Goal: Task Accomplishment & Management: Manage account settings

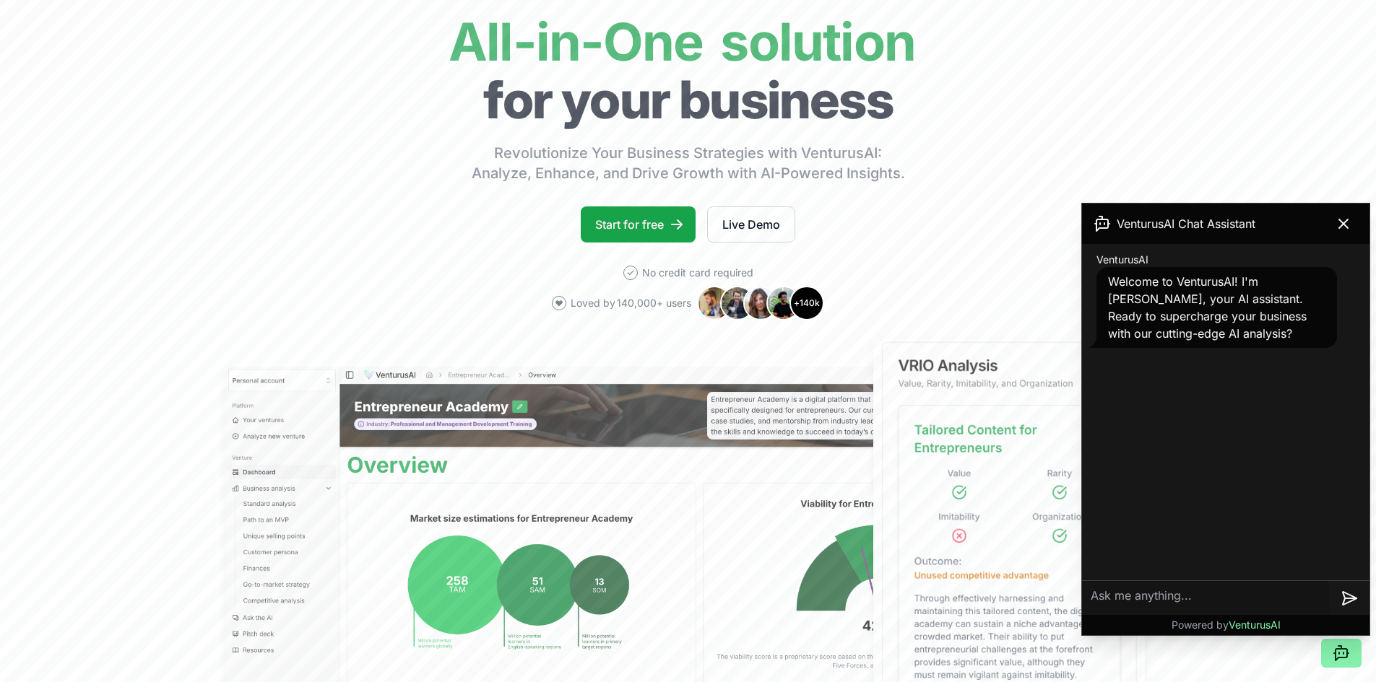
scroll to position [144, 0]
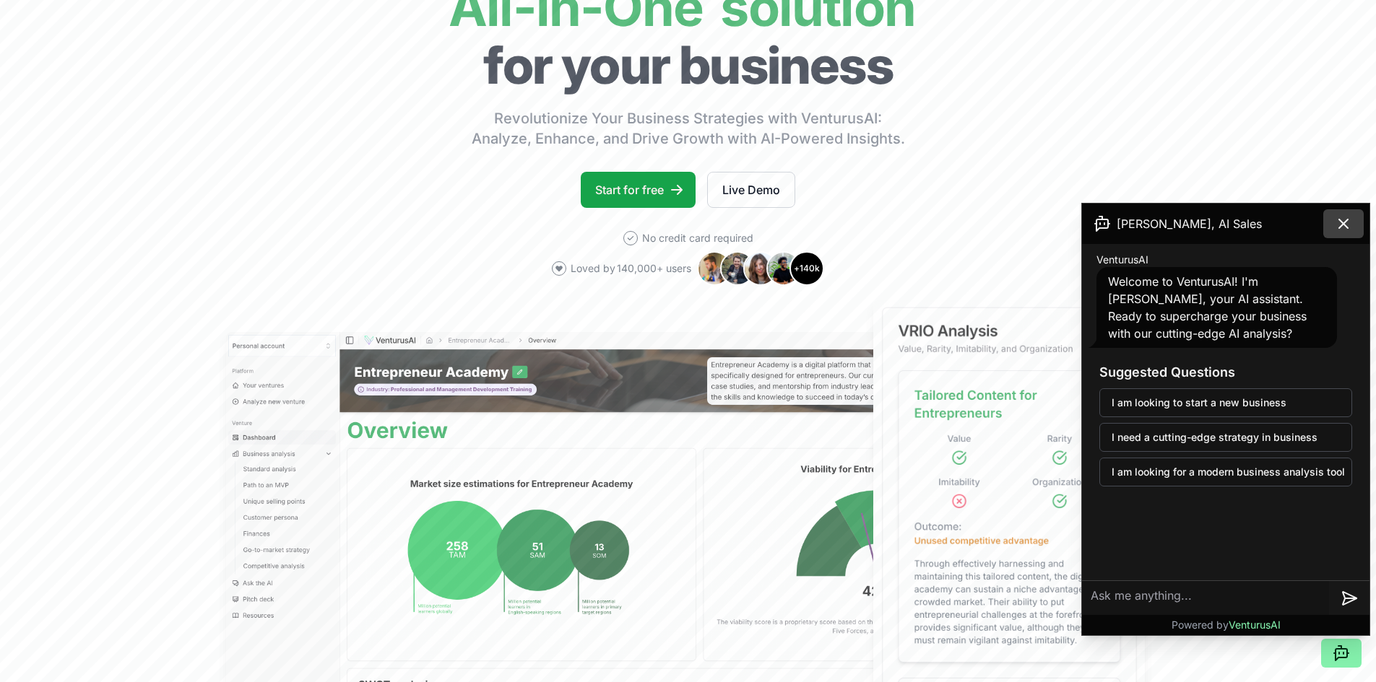
click at [1347, 220] on icon at bounding box center [1343, 224] width 9 height 9
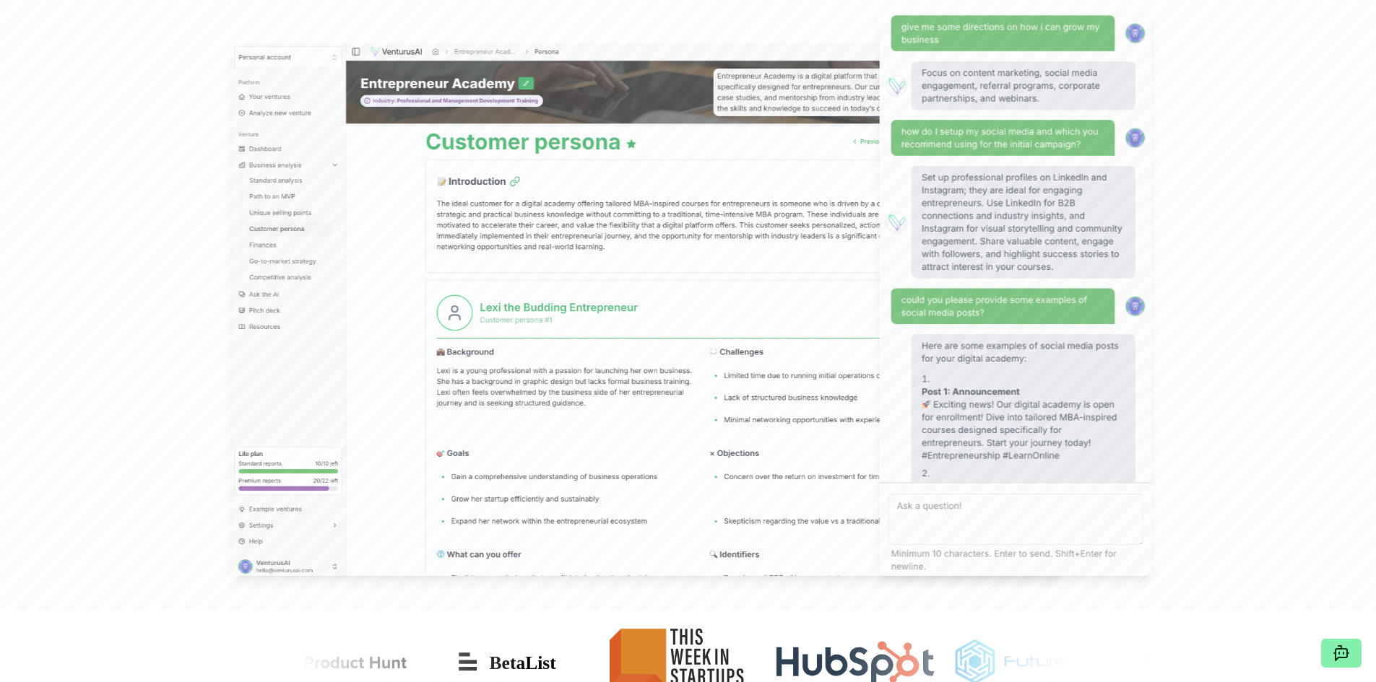
scroll to position [0, 0]
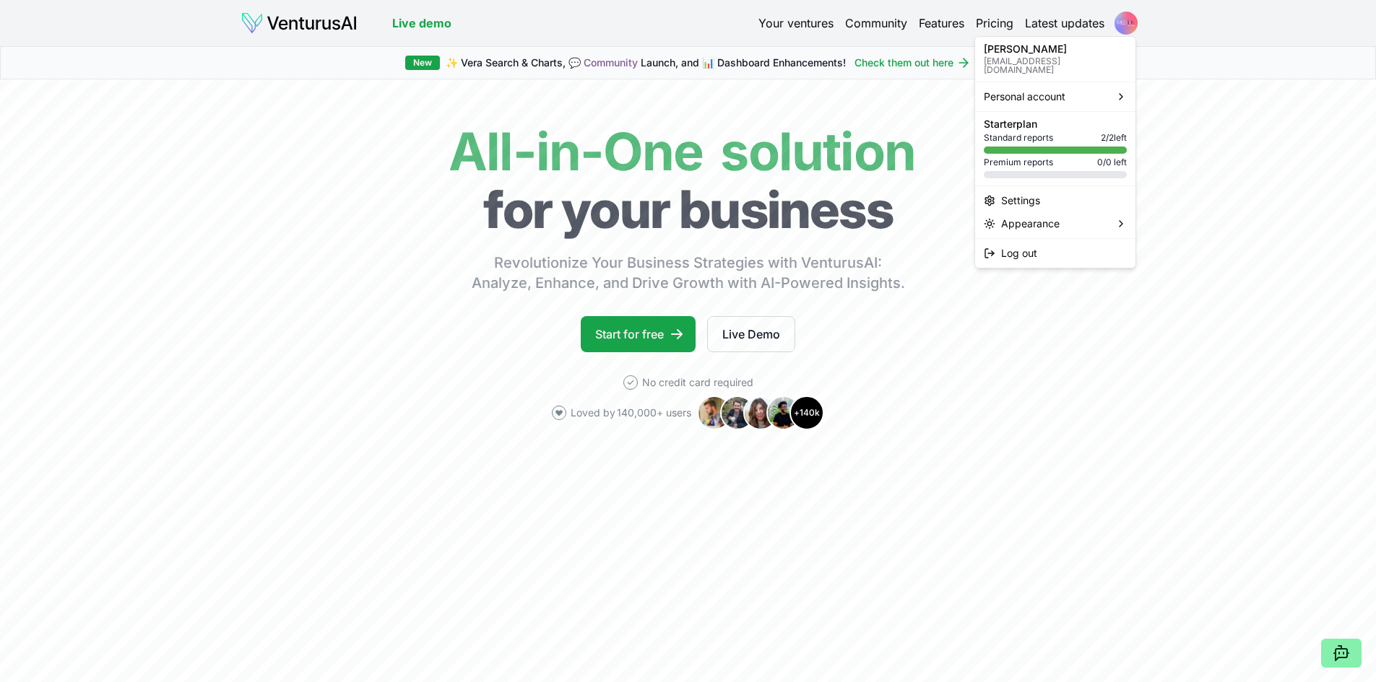
click at [1135, 29] on html "Live demo Your ventures Community Features Pricing Latest updates Live demo New…" at bounding box center [688, 341] width 1376 height 682
click at [1083, 195] on div "Settings" at bounding box center [1055, 200] width 155 height 23
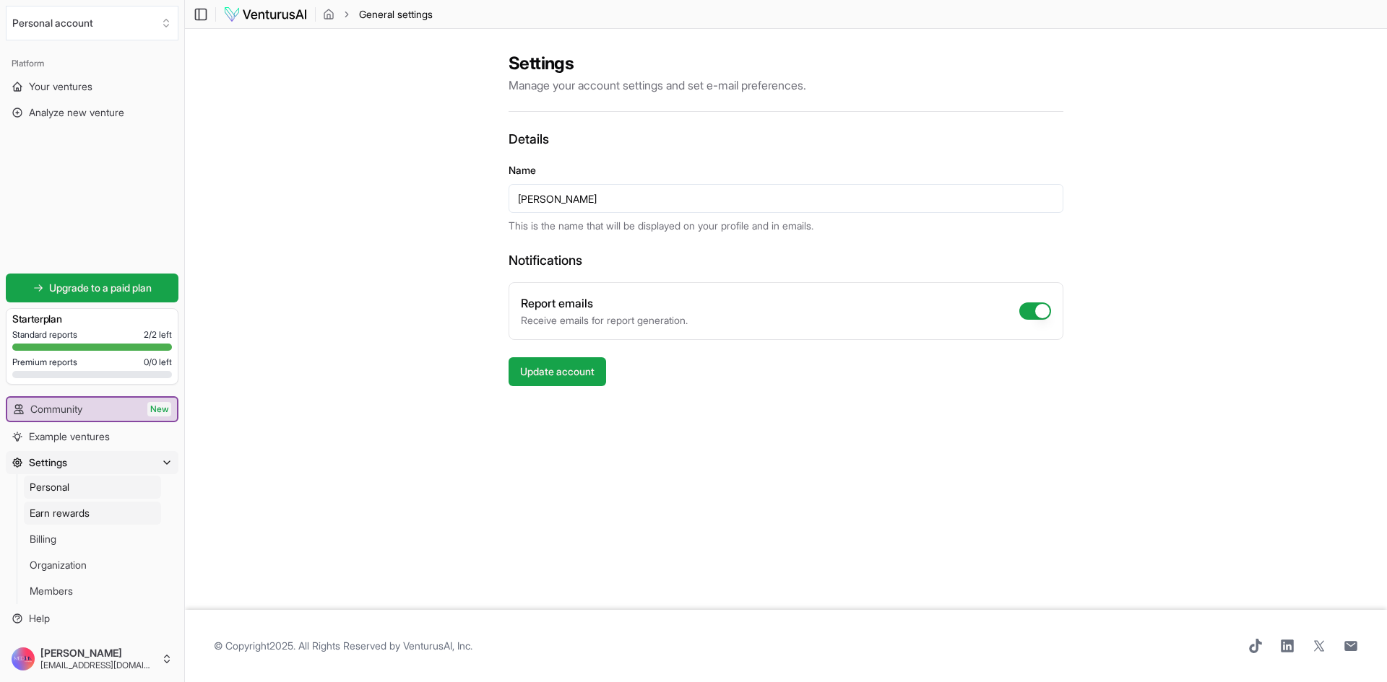
click at [90, 513] on span "Earn rewards" at bounding box center [60, 513] width 60 height 14
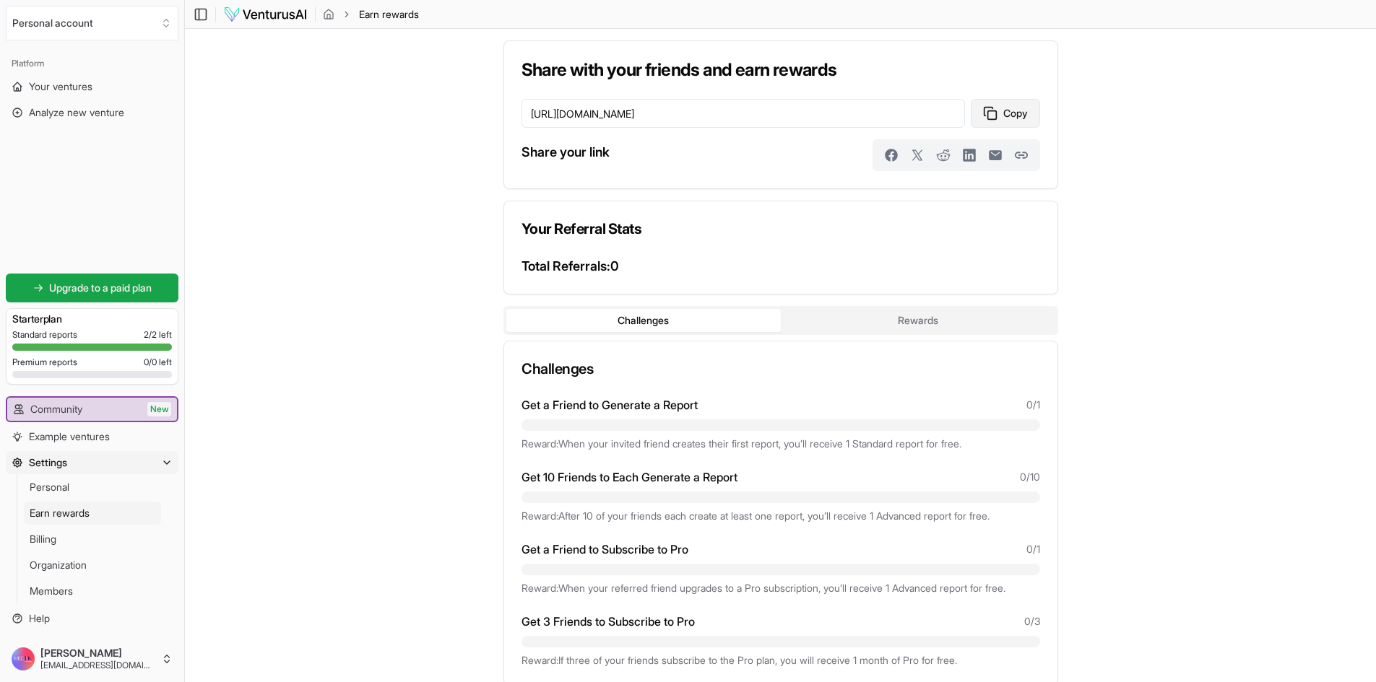
click at [1005, 123] on button "Copy" at bounding box center [1005, 113] width 69 height 29
